Goal: Find specific page/section

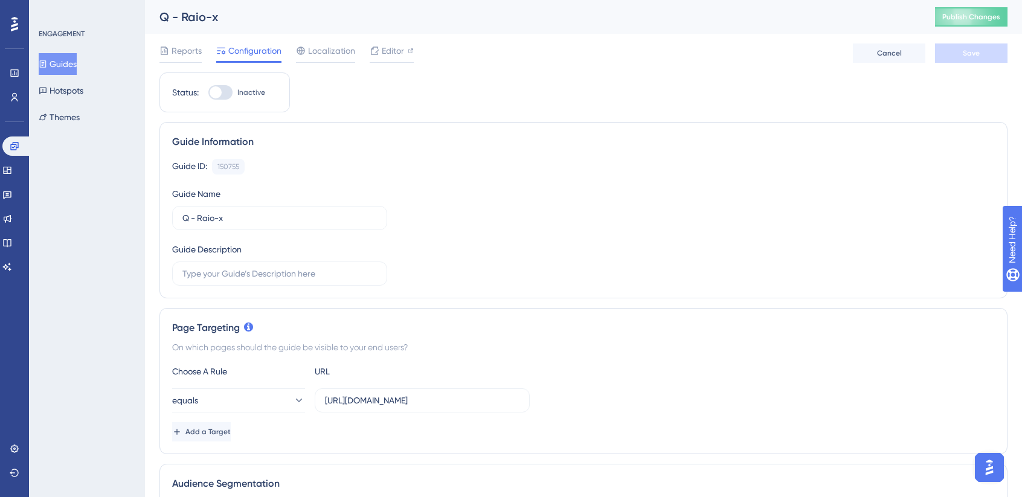
click at [94, 149] on div "ENGAGEMENT Guides Hotspots Themes" at bounding box center [87, 248] width 116 height 497
click at [80, 123] on button "Themes" at bounding box center [59, 117] width 41 height 22
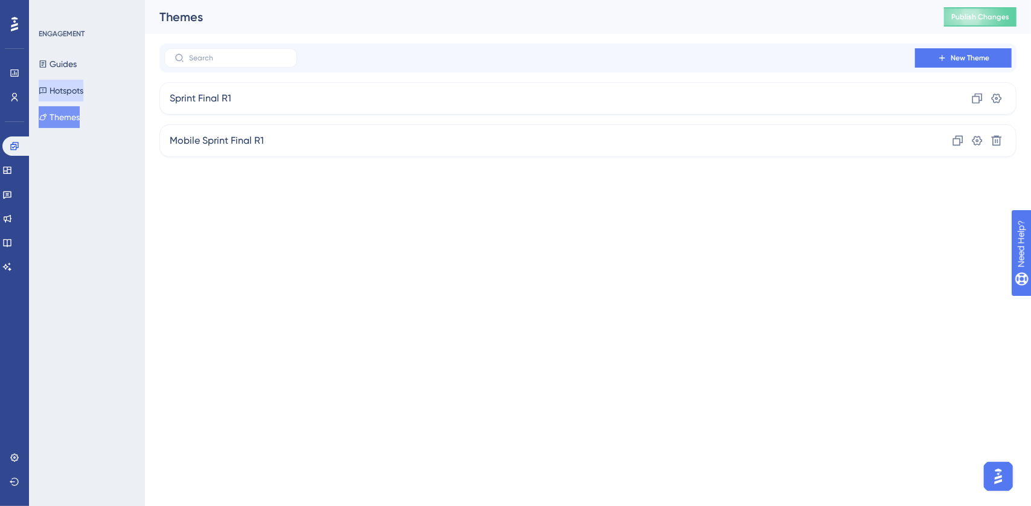
click at [83, 90] on button "Hotspots" at bounding box center [61, 91] width 45 height 22
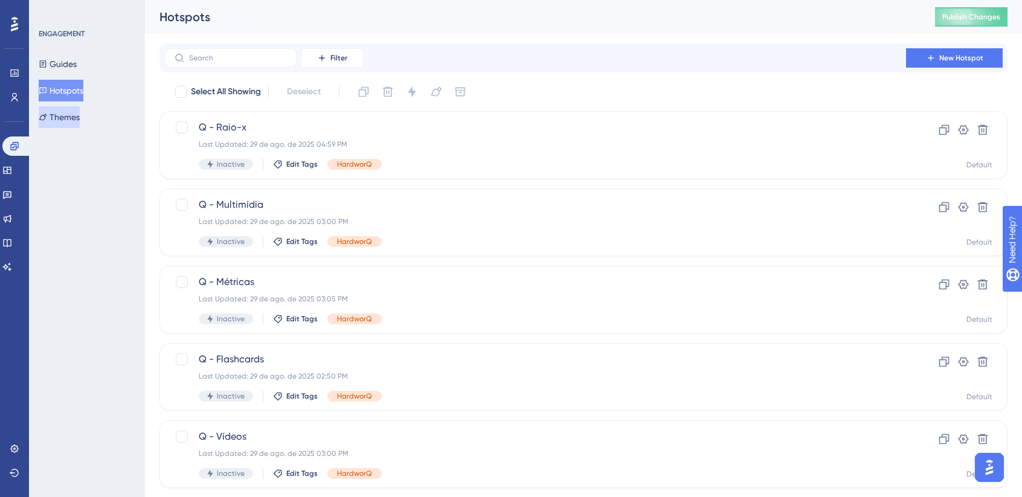
click at [80, 120] on button "Themes" at bounding box center [59, 117] width 41 height 22
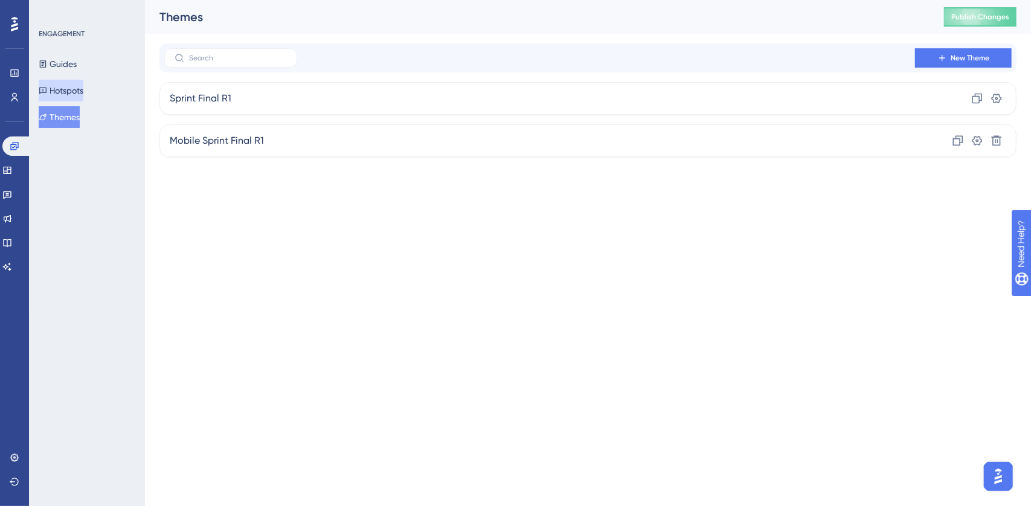
click at [83, 90] on button "Hotspots" at bounding box center [61, 91] width 45 height 22
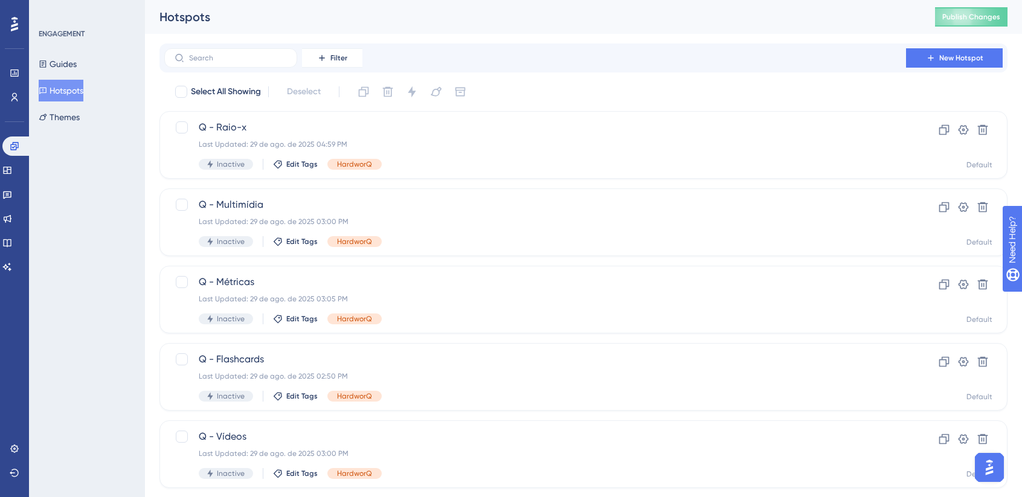
click at [83, 184] on div "ENGAGEMENT Guides Hotspots Themes" at bounding box center [87, 248] width 116 height 497
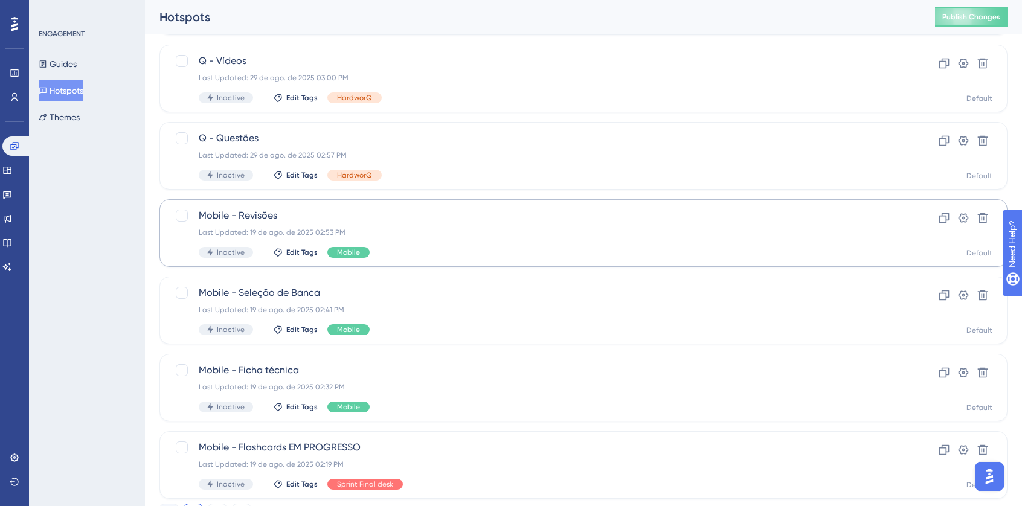
scroll to position [431, 0]
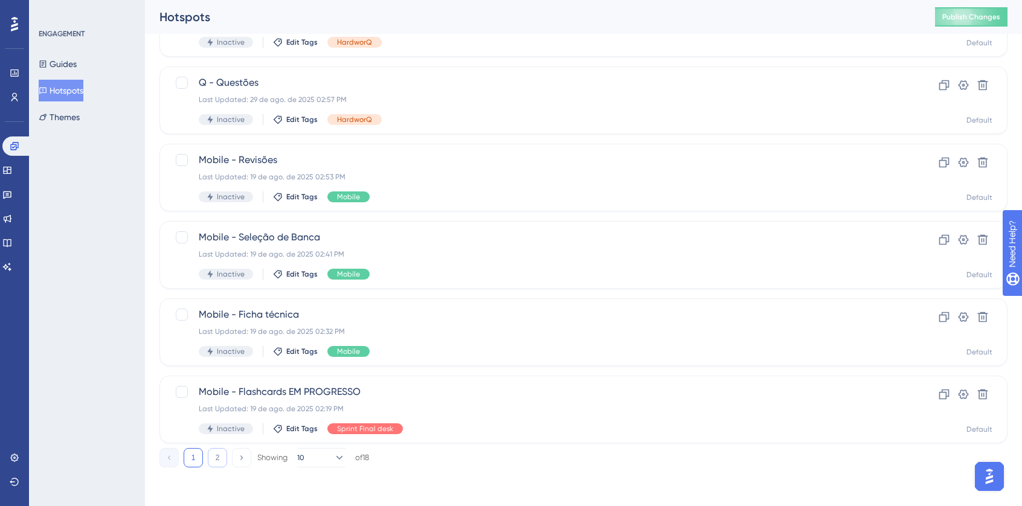
click at [215, 463] on button "2" at bounding box center [217, 457] width 19 height 19
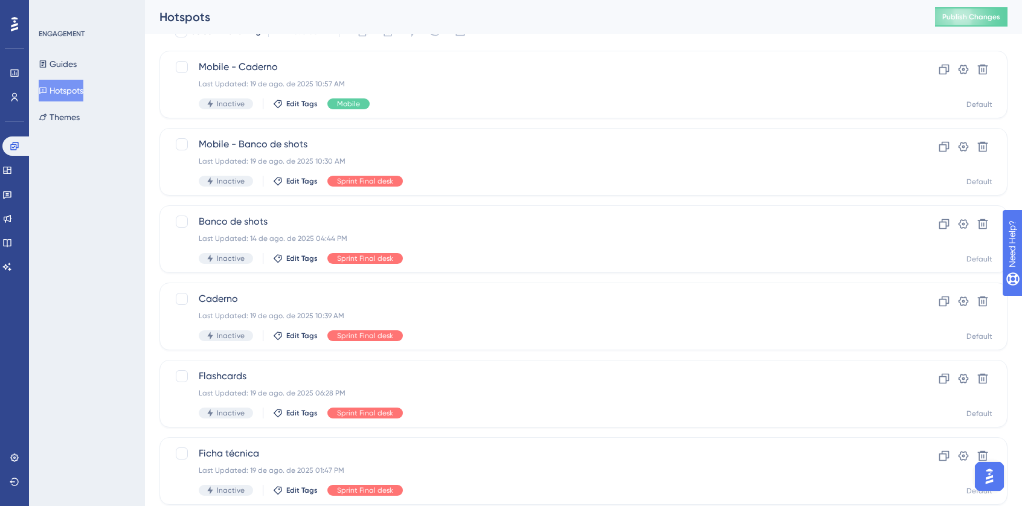
scroll to position [35, 0]
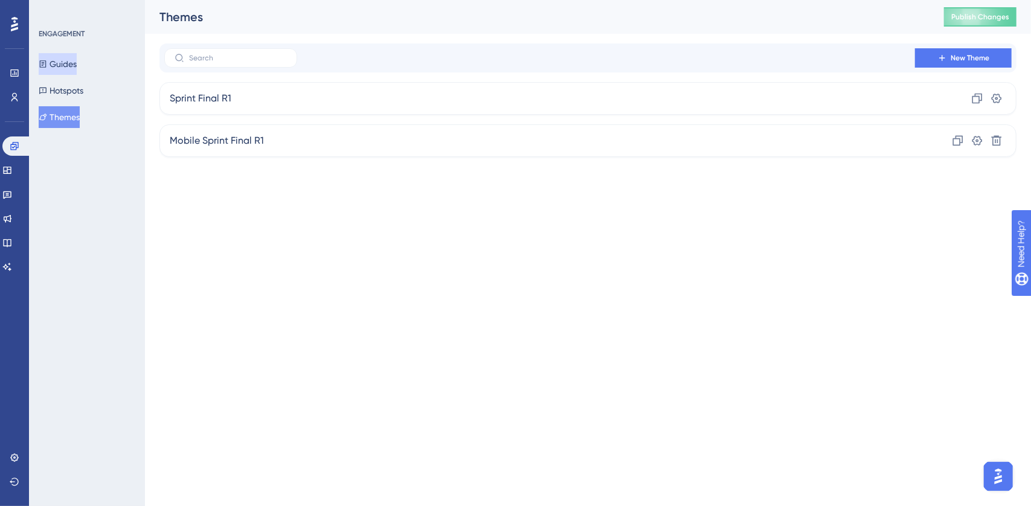
click at [77, 67] on button "Guides" at bounding box center [58, 64] width 38 height 22
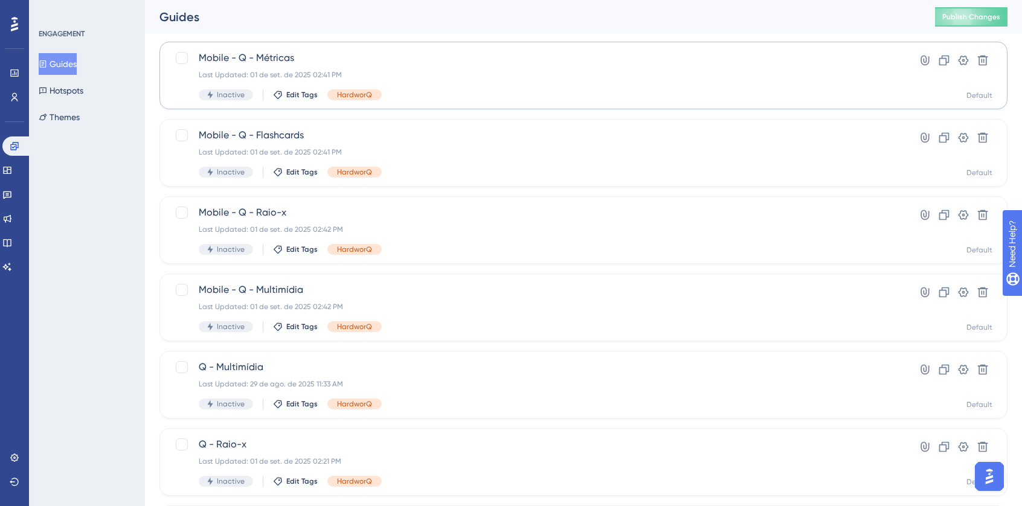
scroll to position [340, 0]
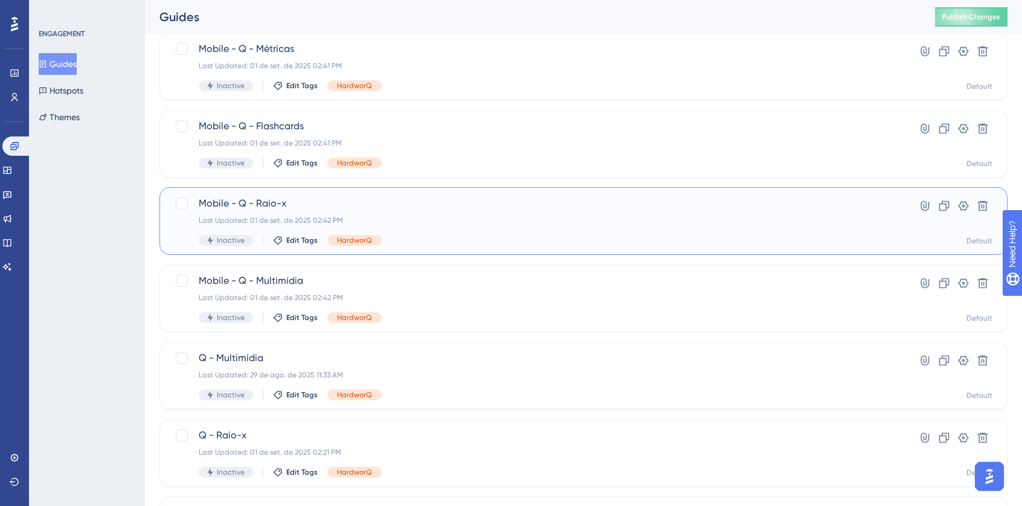
click at [422, 207] on span "Mobile - Q - Raio-x" at bounding box center [535, 203] width 673 height 14
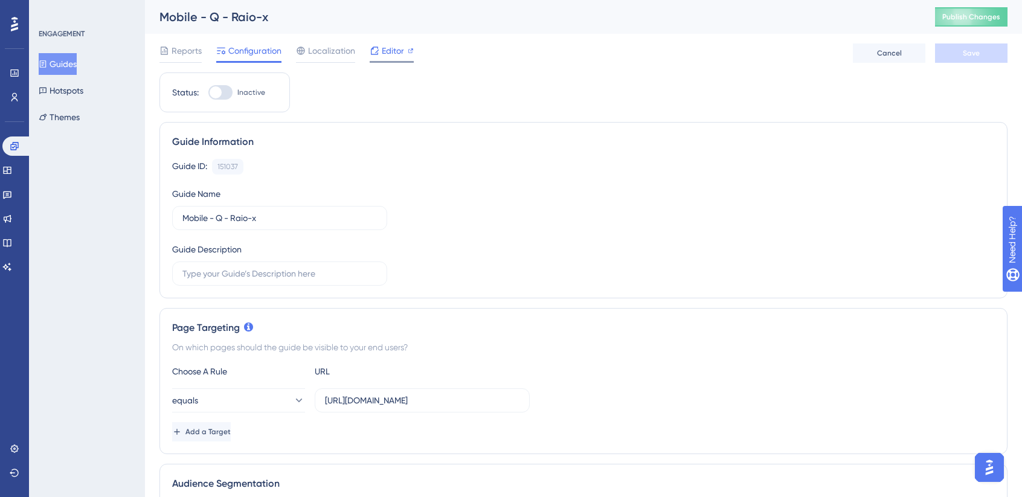
click at [382, 50] on span "Editor" at bounding box center [393, 50] width 22 height 14
